Goal: Information Seeking & Learning: Understand process/instructions

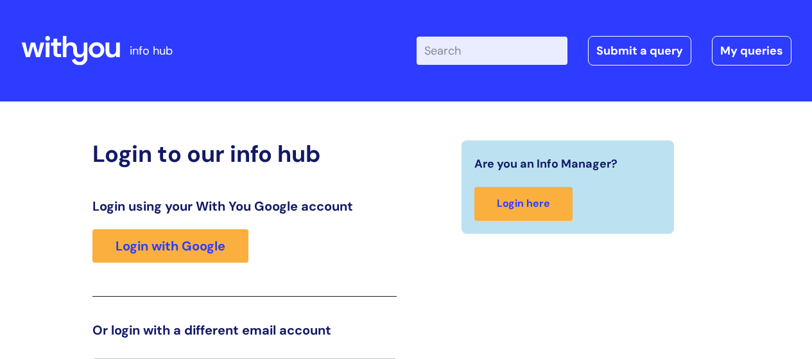
scroll to position [28, 0]
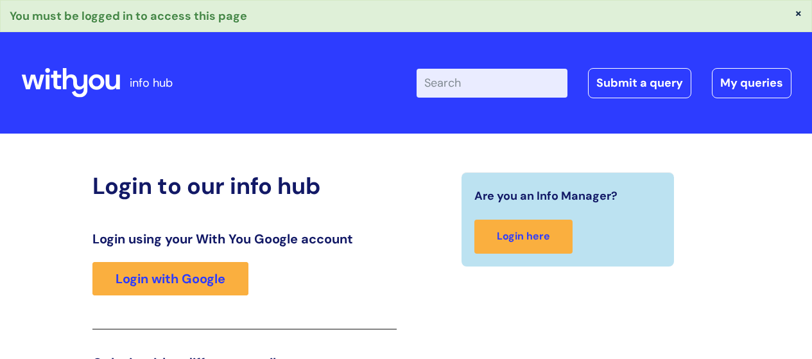
scroll to position [225, 0]
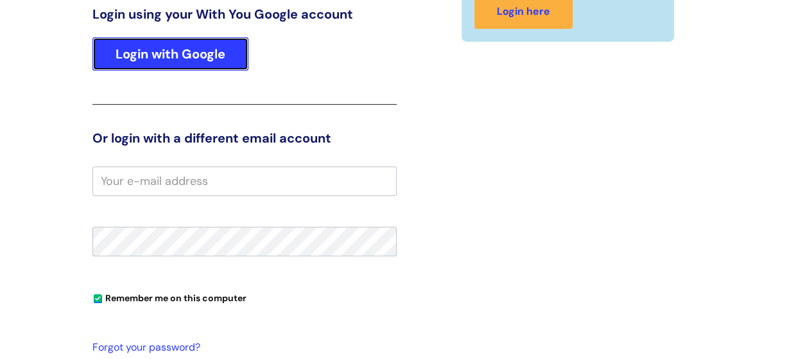
click at [154, 50] on link "Login with Google" at bounding box center [170, 53] width 156 height 33
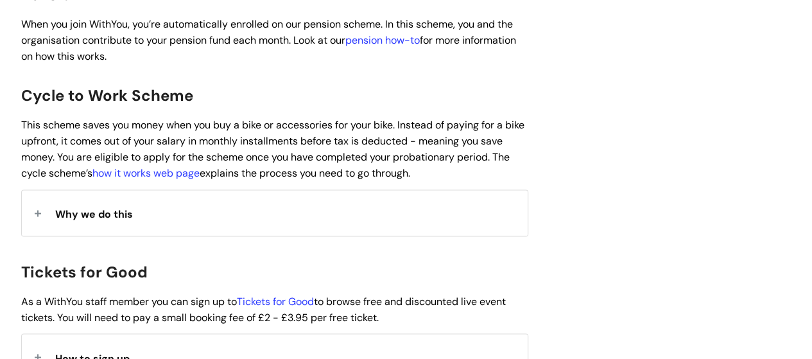
scroll to position [997, 0]
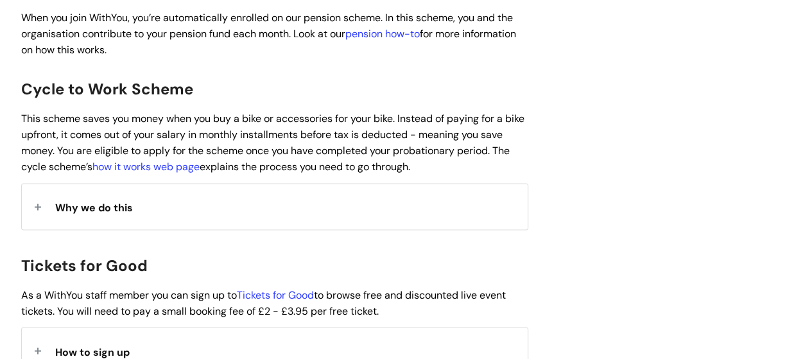
click at [76, 345] on span "How to sign up" at bounding box center [92, 351] width 74 height 13
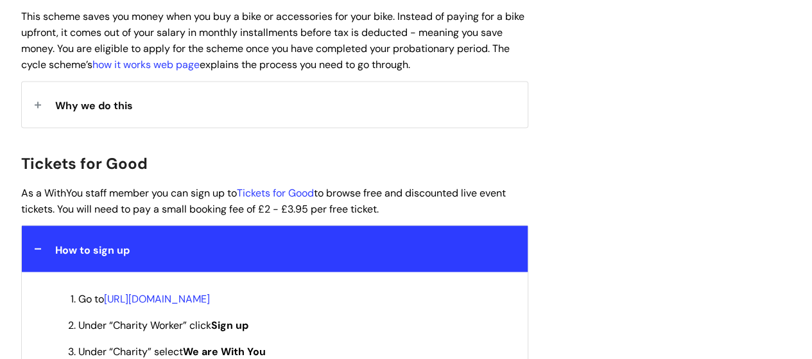
scroll to position [1089, 0]
